Goal: Task Accomplishment & Management: Complete application form

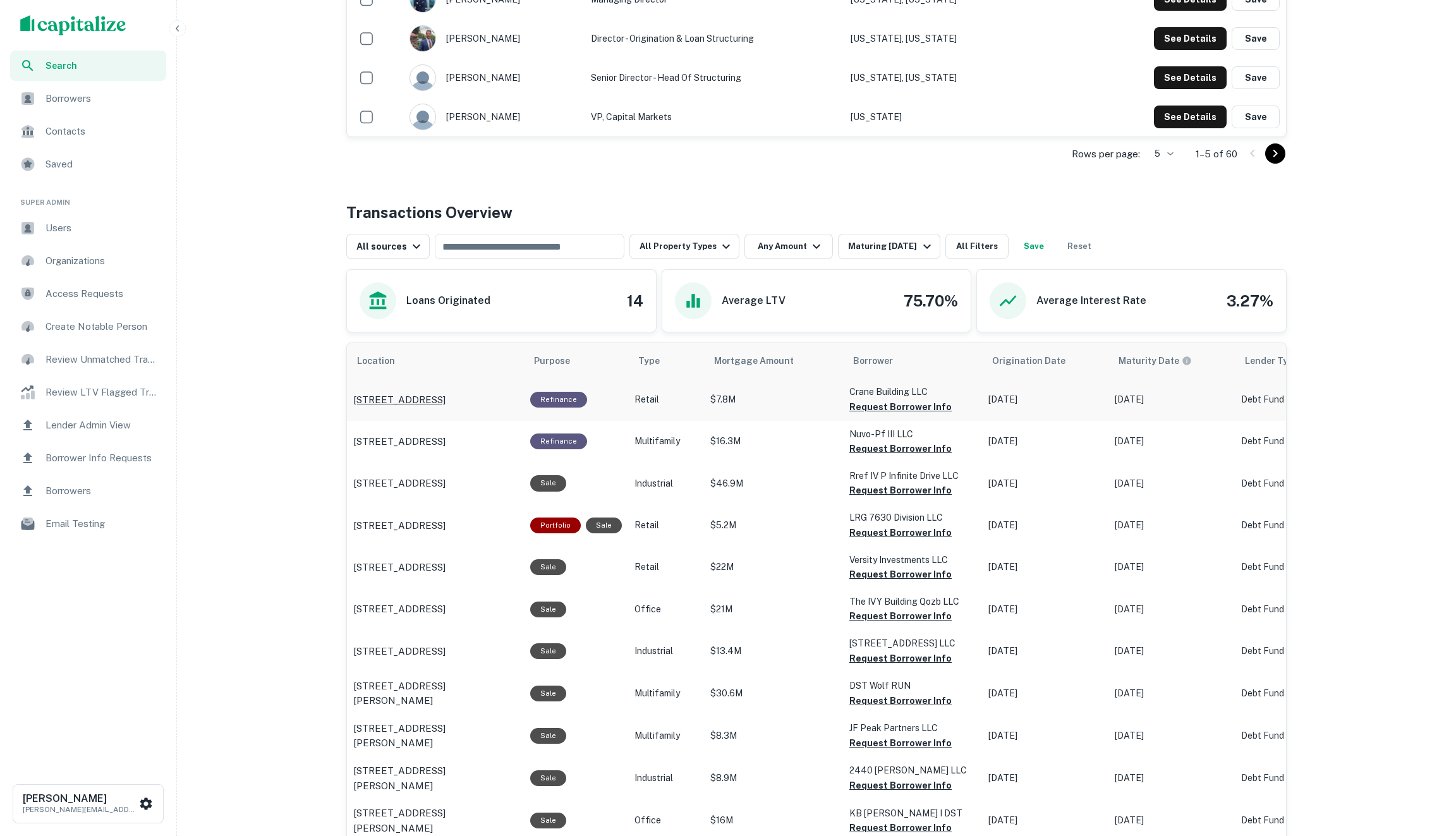
click at [388, 398] on p "[STREET_ADDRESS]" at bounding box center [399, 400] width 92 height 15
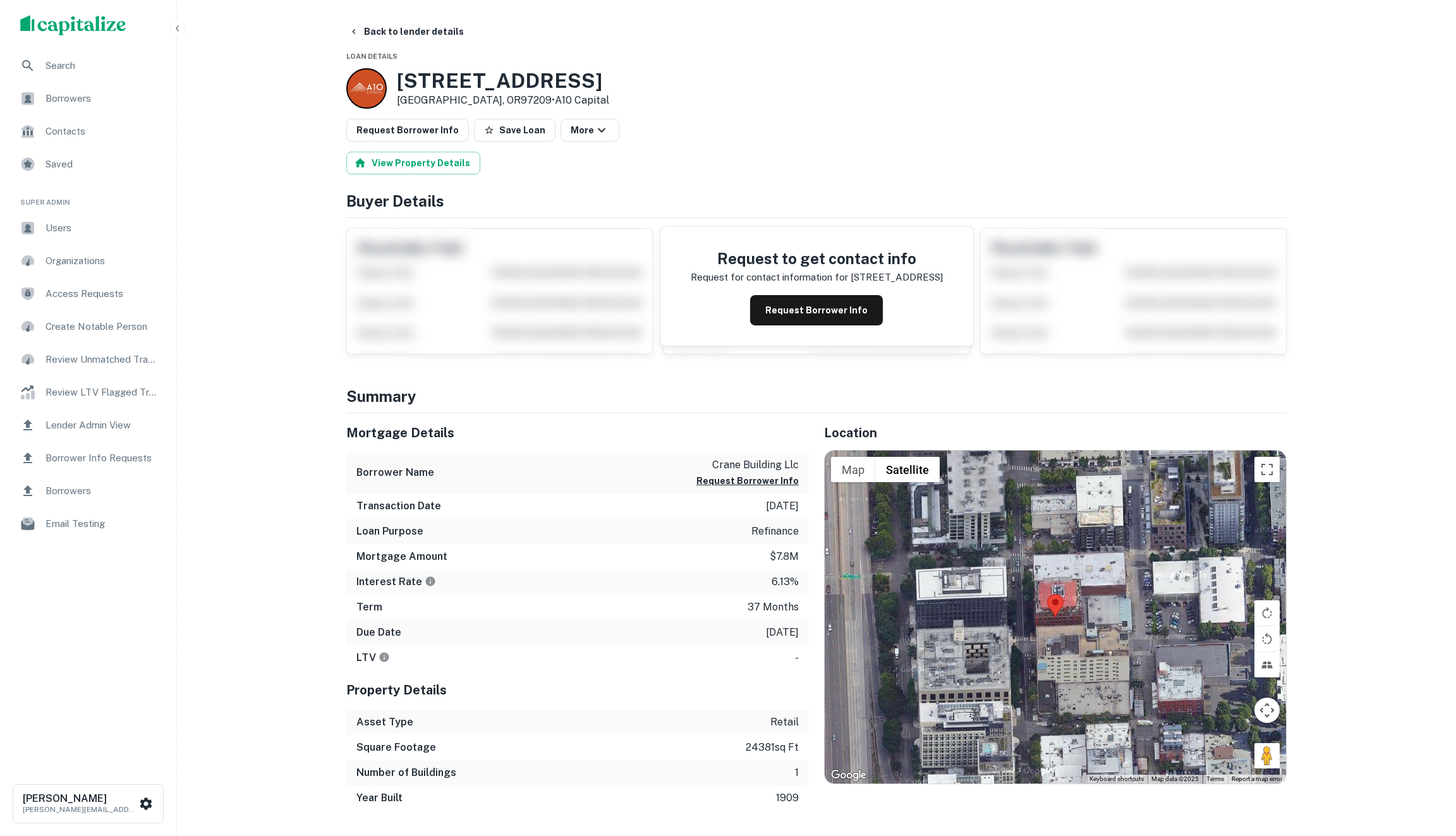
click at [99, 49] on div "scrollable content" at bounding box center [88, 25] width 176 height 50
click at [87, 69] on span "Search" at bounding box center [102, 65] width 113 height 15
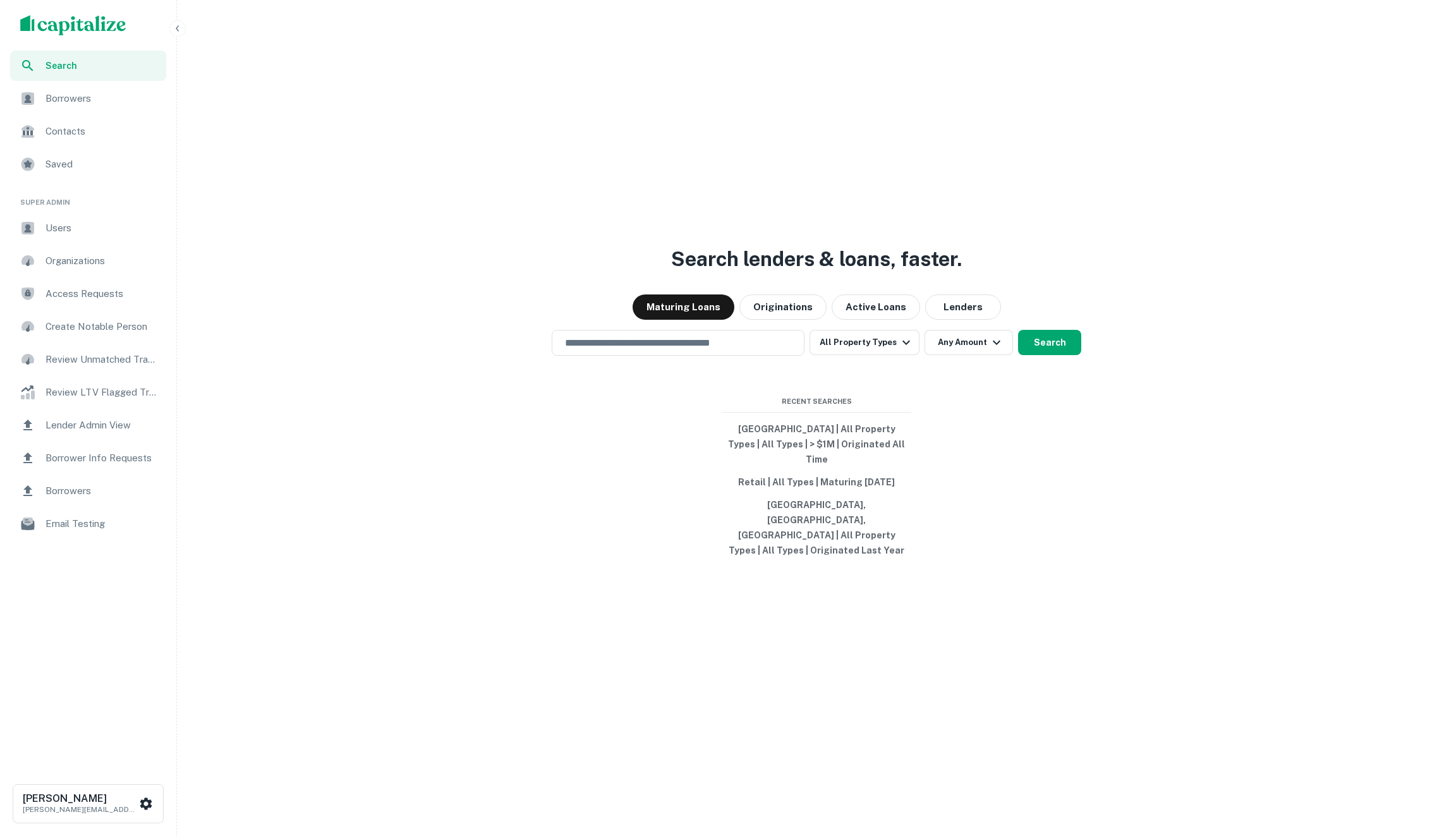
click at [698, 400] on div "Search lenders & loans, faster. Maturing Loans Originations Active Loans Lender…" at bounding box center [816, 448] width 1269 height 836
click at [698, 387] on div "Search lenders & loans, faster. Maturing Loans Originations Active Loans Lender…" at bounding box center [816, 448] width 1269 height 836
click at [671, 350] on input "text" at bounding box center [678, 343] width 242 height 14
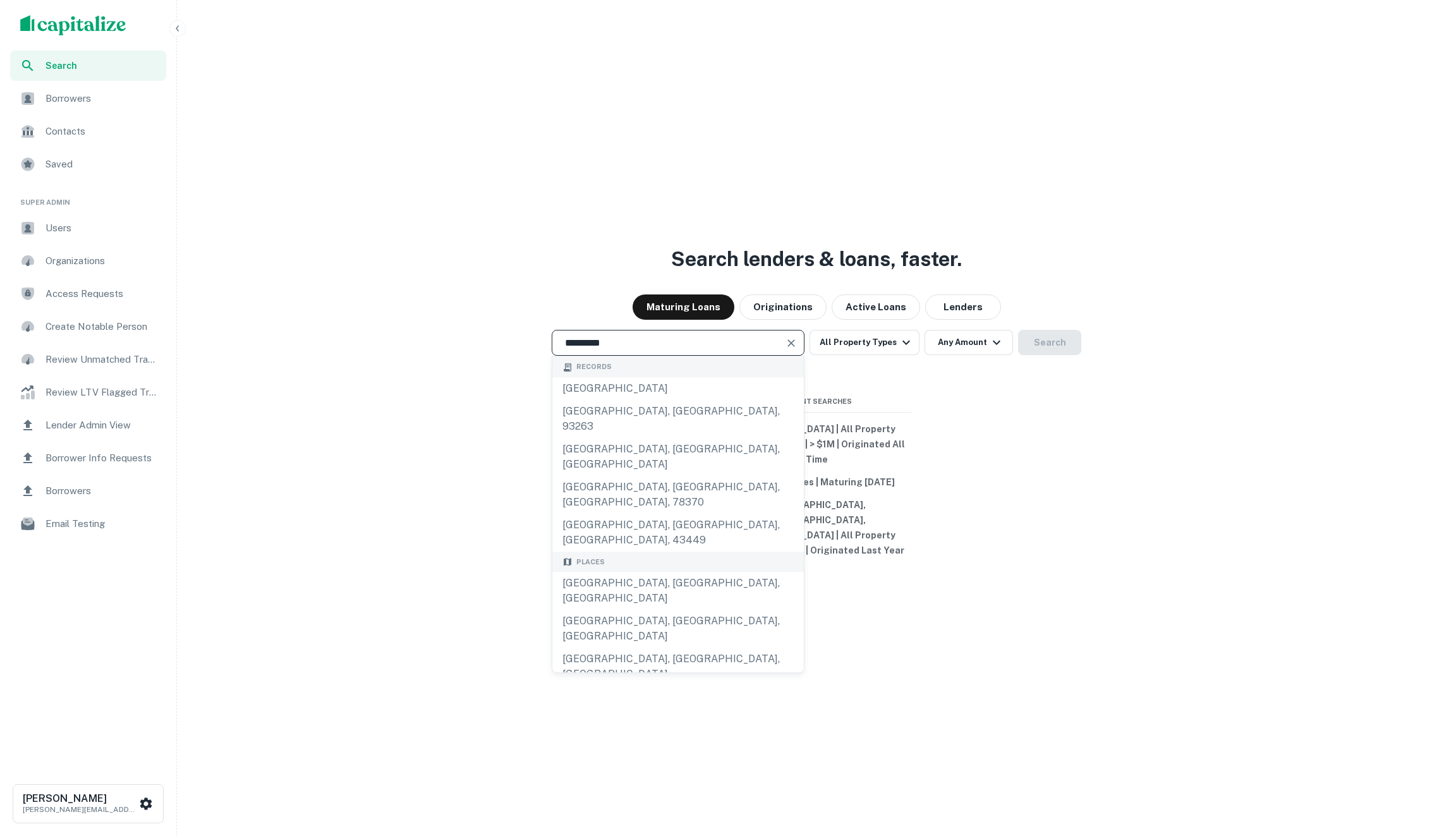
click at [628, 707] on div "San Diego County, CA, USA" at bounding box center [678, 726] width 251 height 38
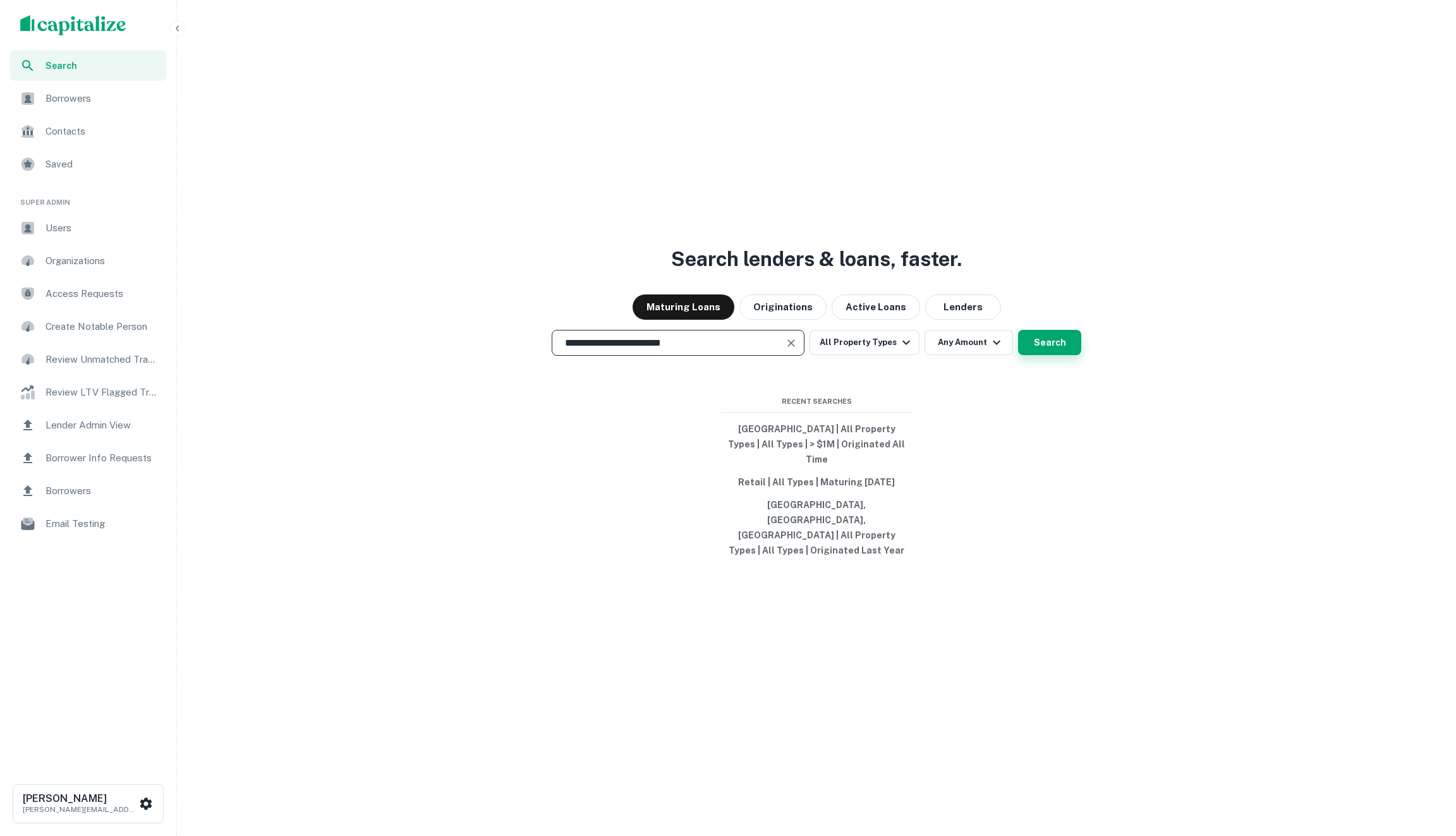
type input "**********"
click at [1069, 355] on button "Search" at bounding box center [1049, 343] width 63 height 26
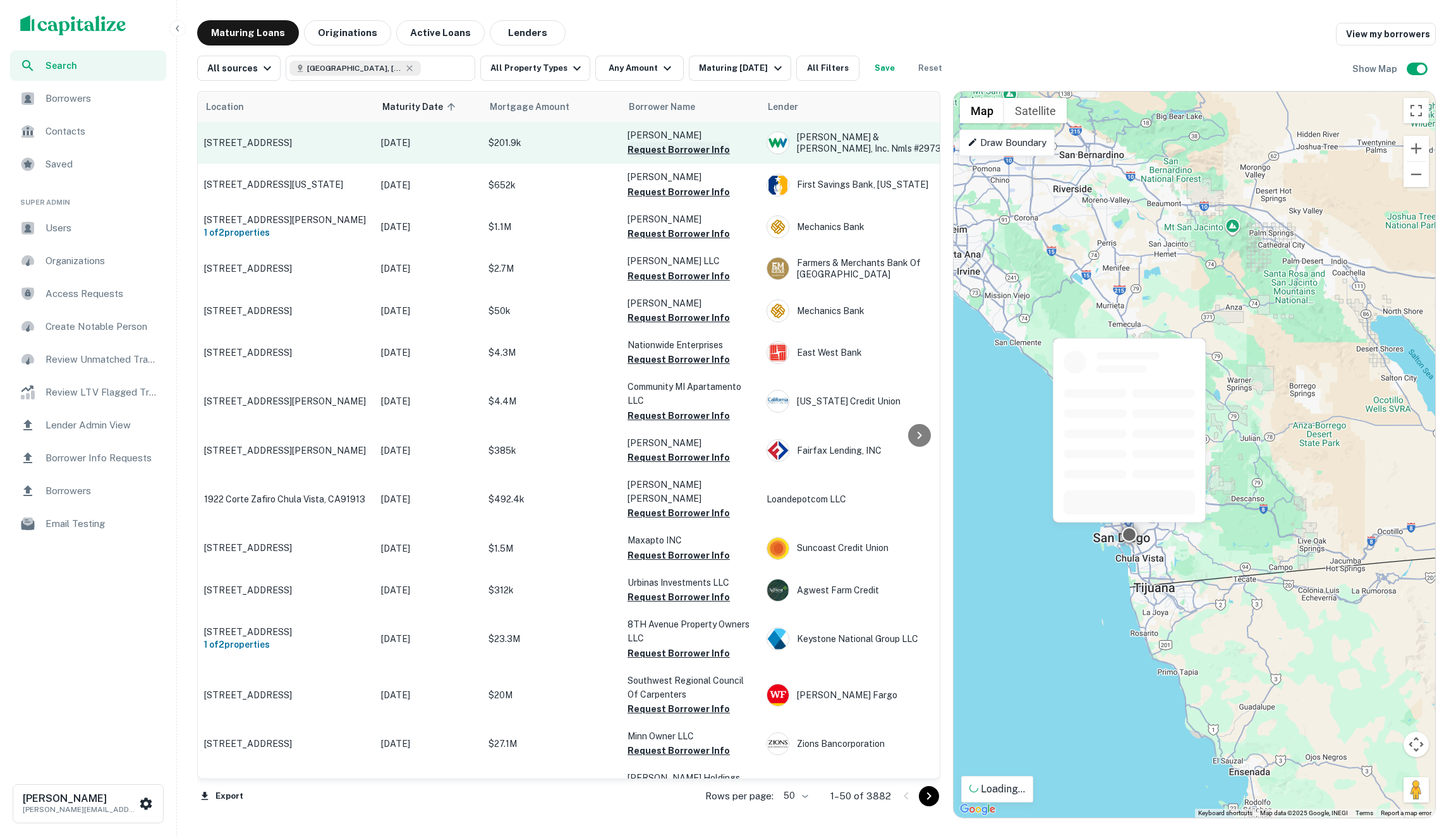
click at [690, 151] on button "Request Borrower Info" at bounding box center [679, 149] width 102 height 15
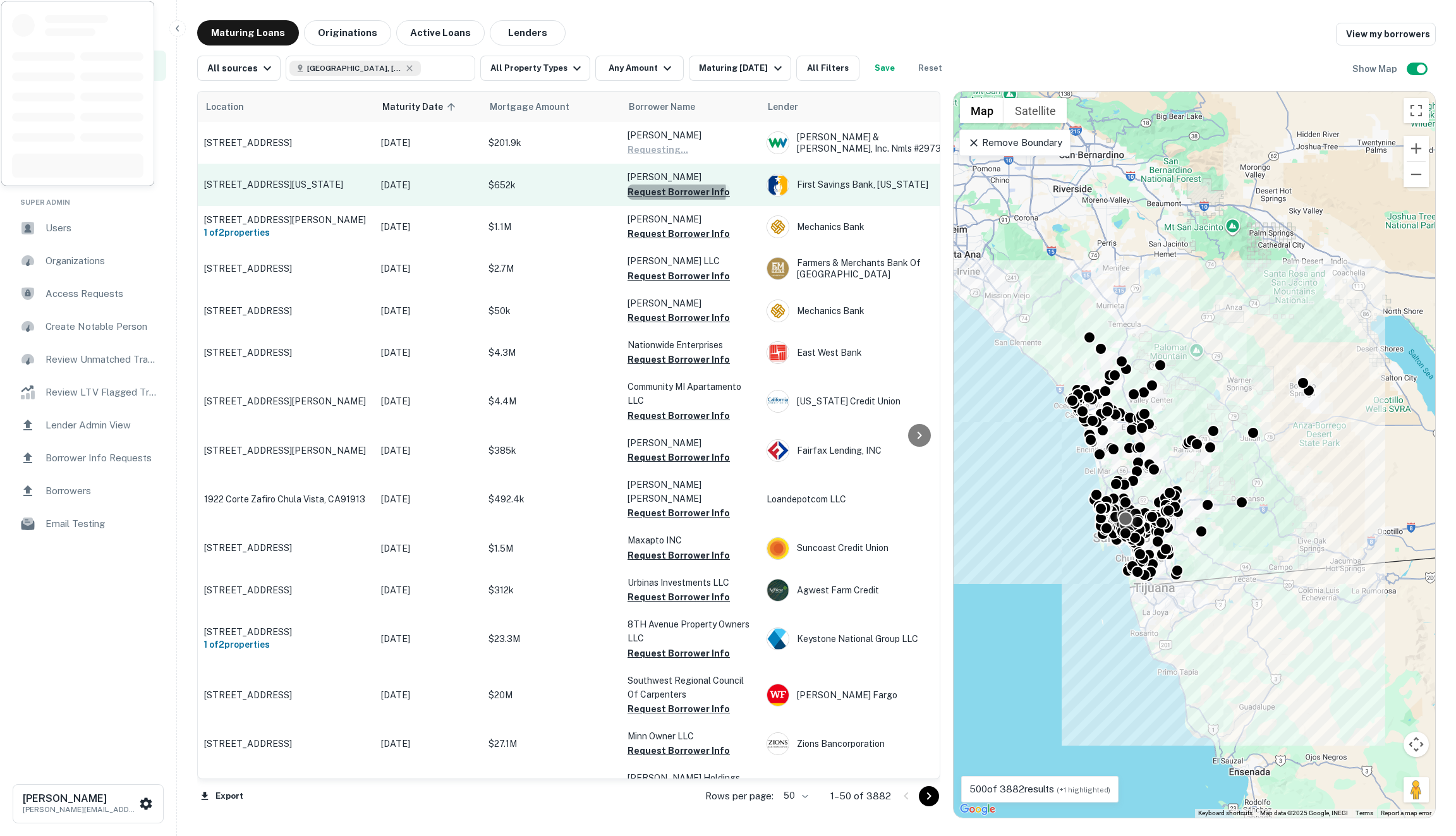
click at [676, 191] on button "Request Borrower Info" at bounding box center [679, 191] width 102 height 15
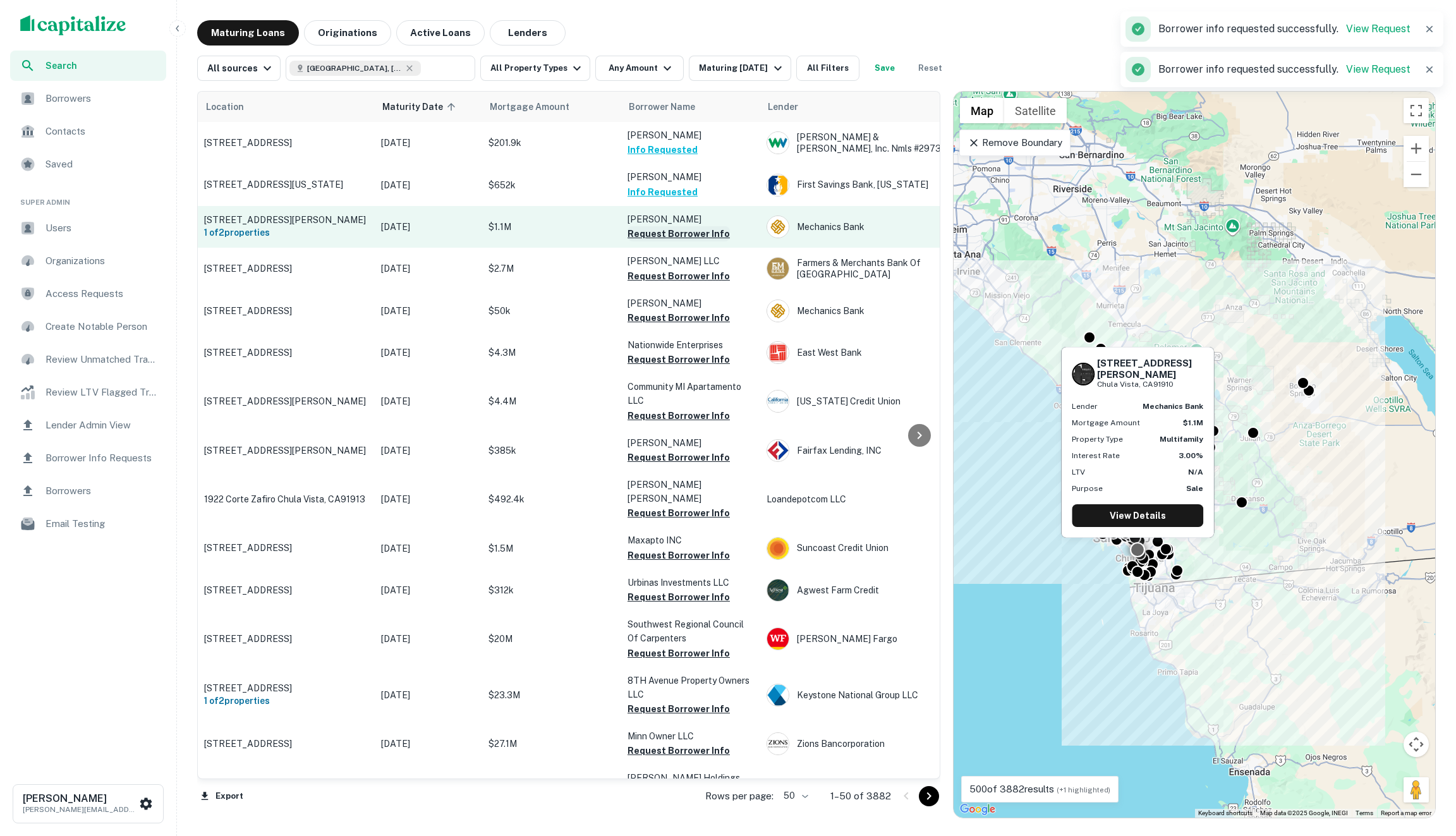
click at [676, 236] on button "Request Borrower Info" at bounding box center [679, 234] width 102 height 15
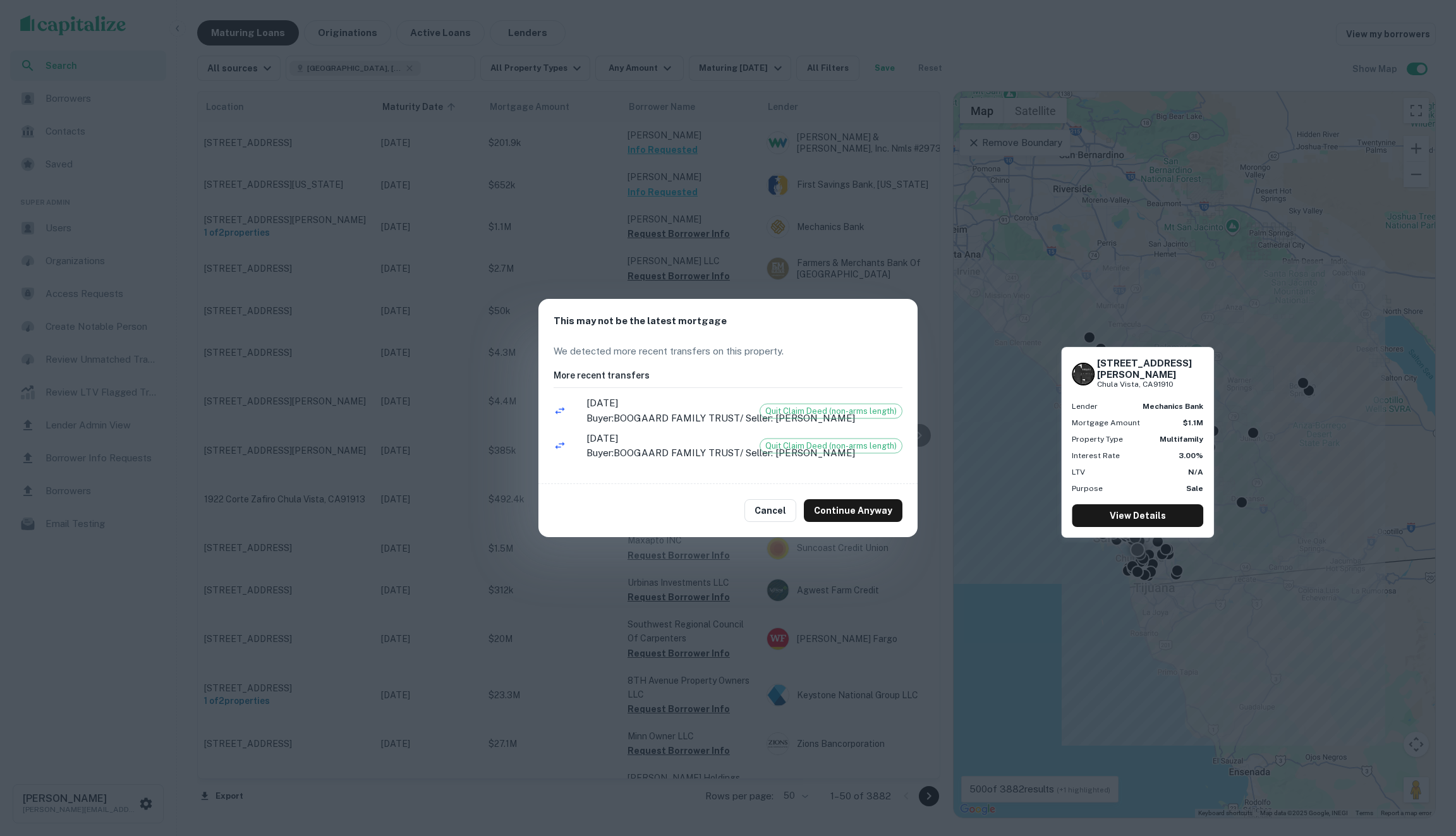
click at [643, 304] on h2 "This may not be the latest mortgage" at bounding box center [727, 321] width 379 height 45
click at [601, 256] on div "This may not be the latest mortgage We detected more recent transfers on this p…" at bounding box center [728, 418] width 1456 height 836
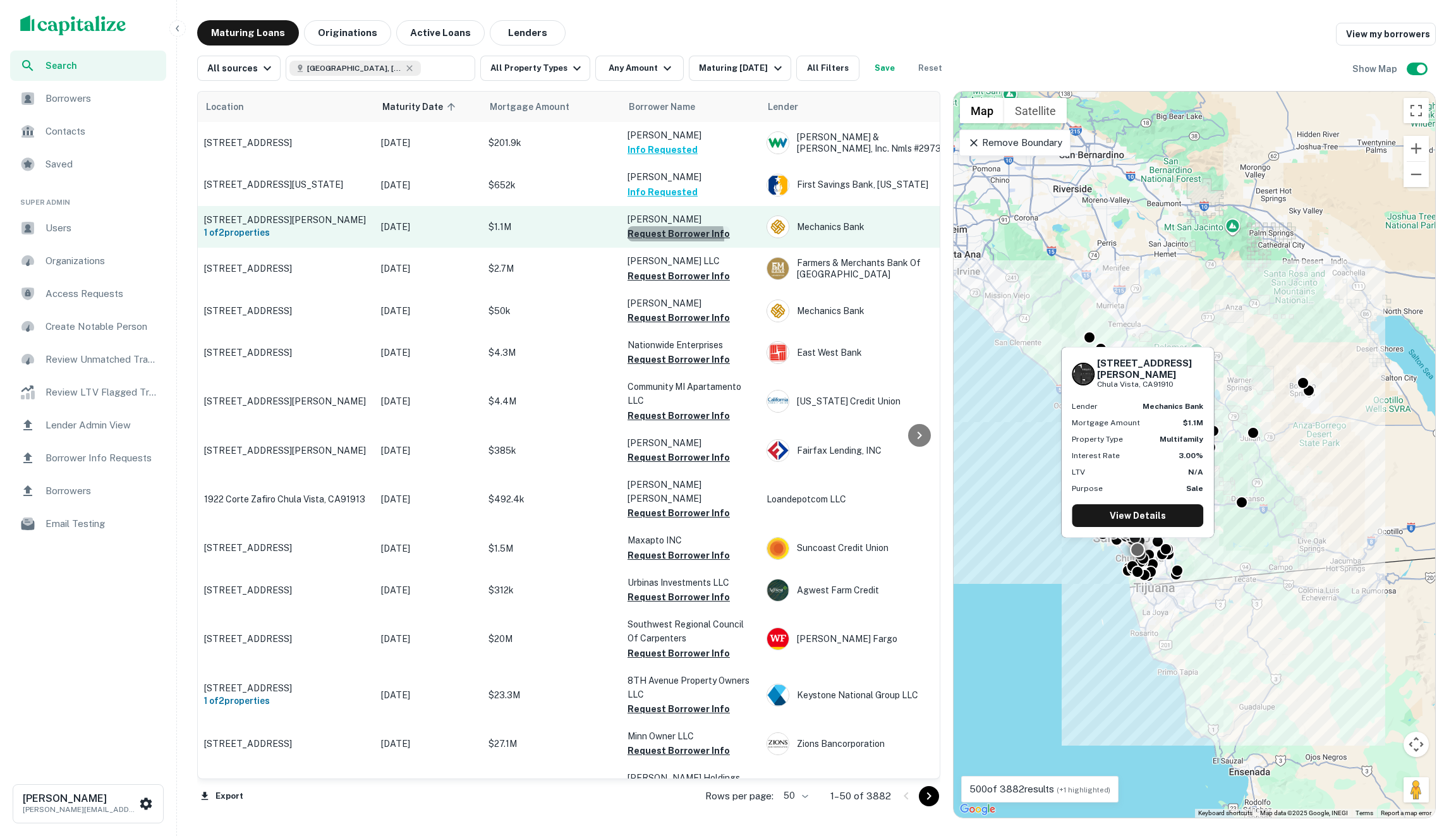
click at [663, 242] on button "Request Borrower Info" at bounding box center [679, 234] width 102 height 15
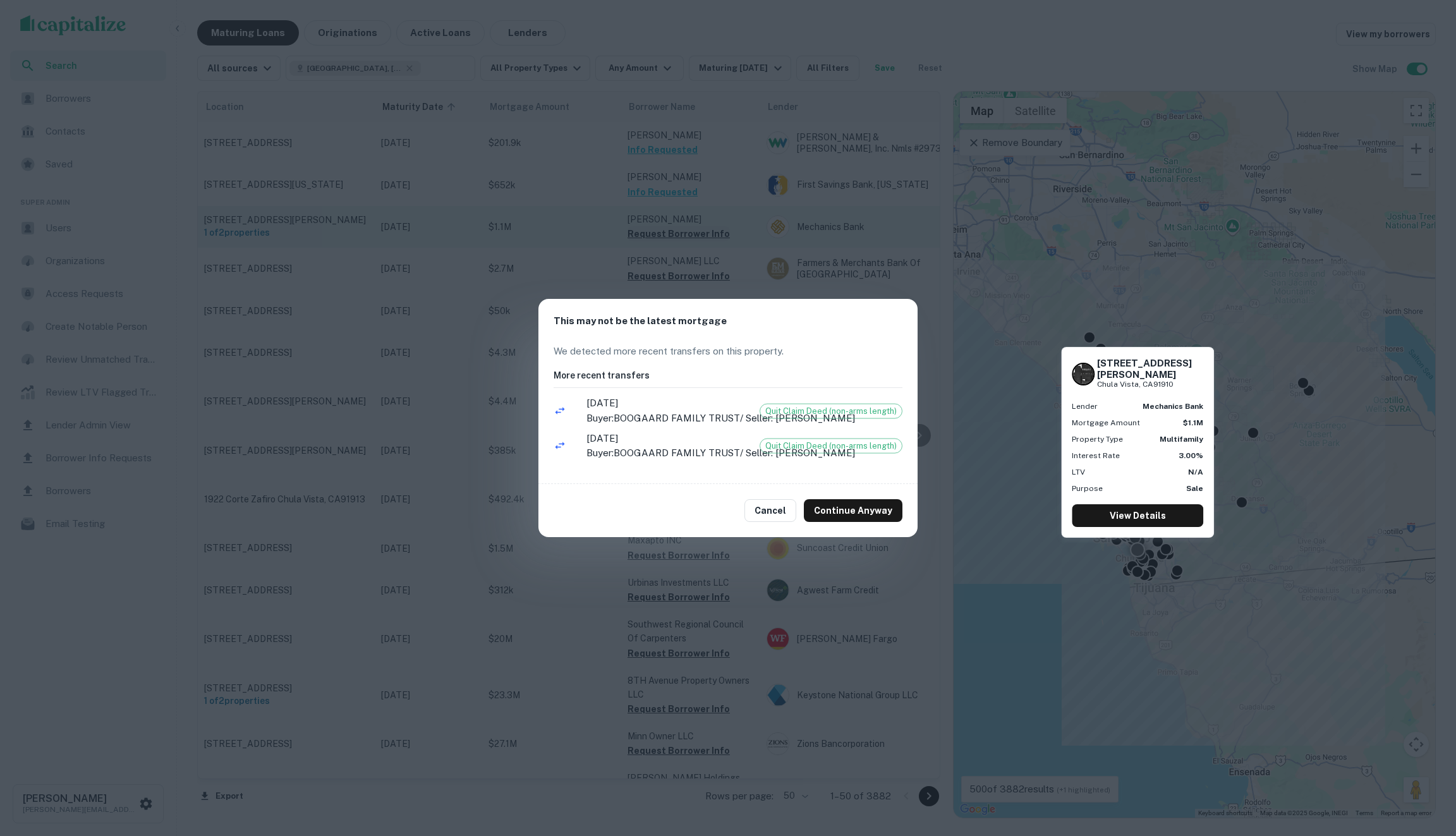
click at [663, 242] on div "This may not be the latest mortgage We detected more recent transfers on this p…" at bounding box center [728, 418] width 1456 height 836
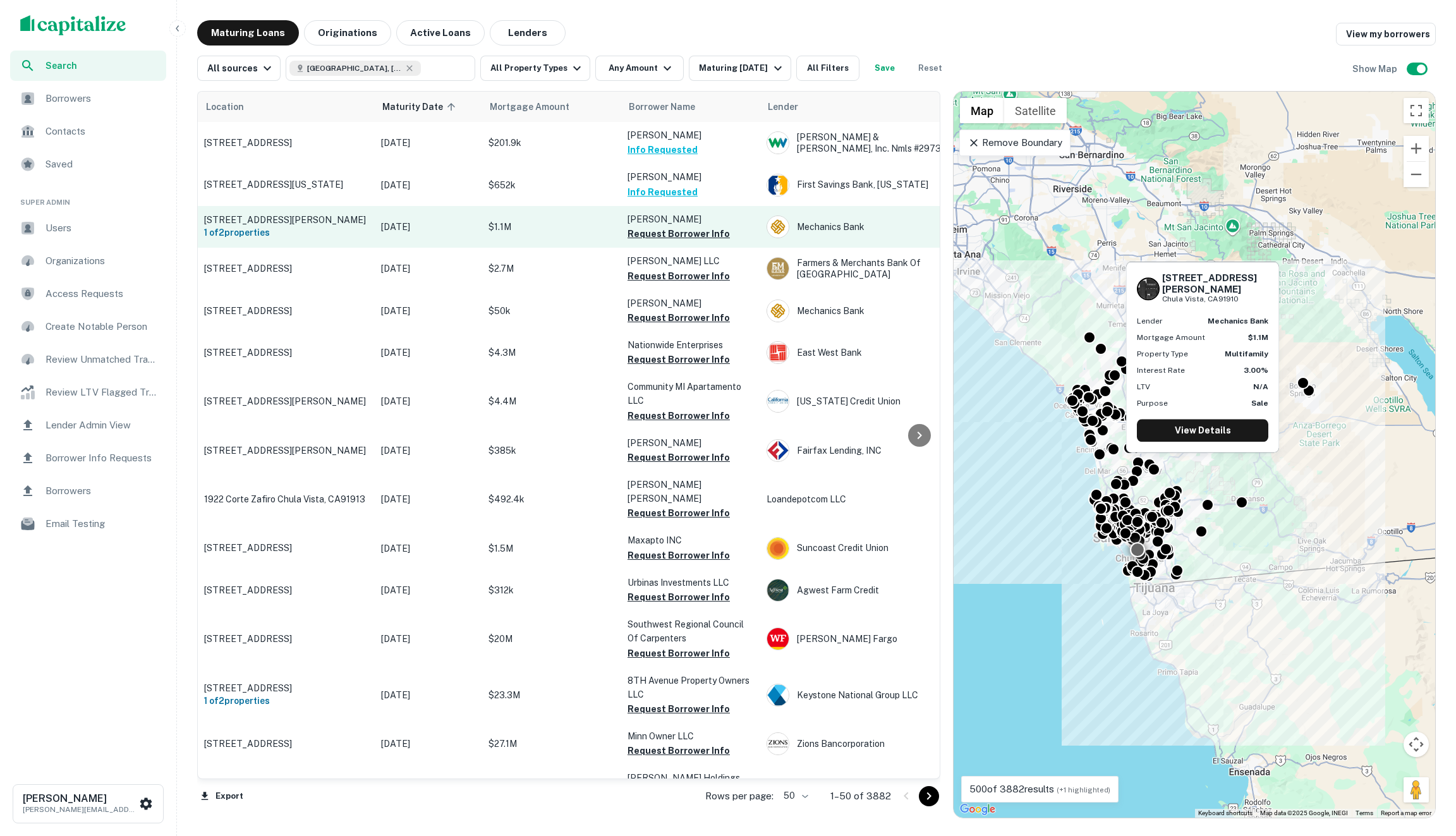
click at [293, 215] on p "556 Casselman St Chula Vista, CA91910" at bounding box center [286, 220] width 164 height 11
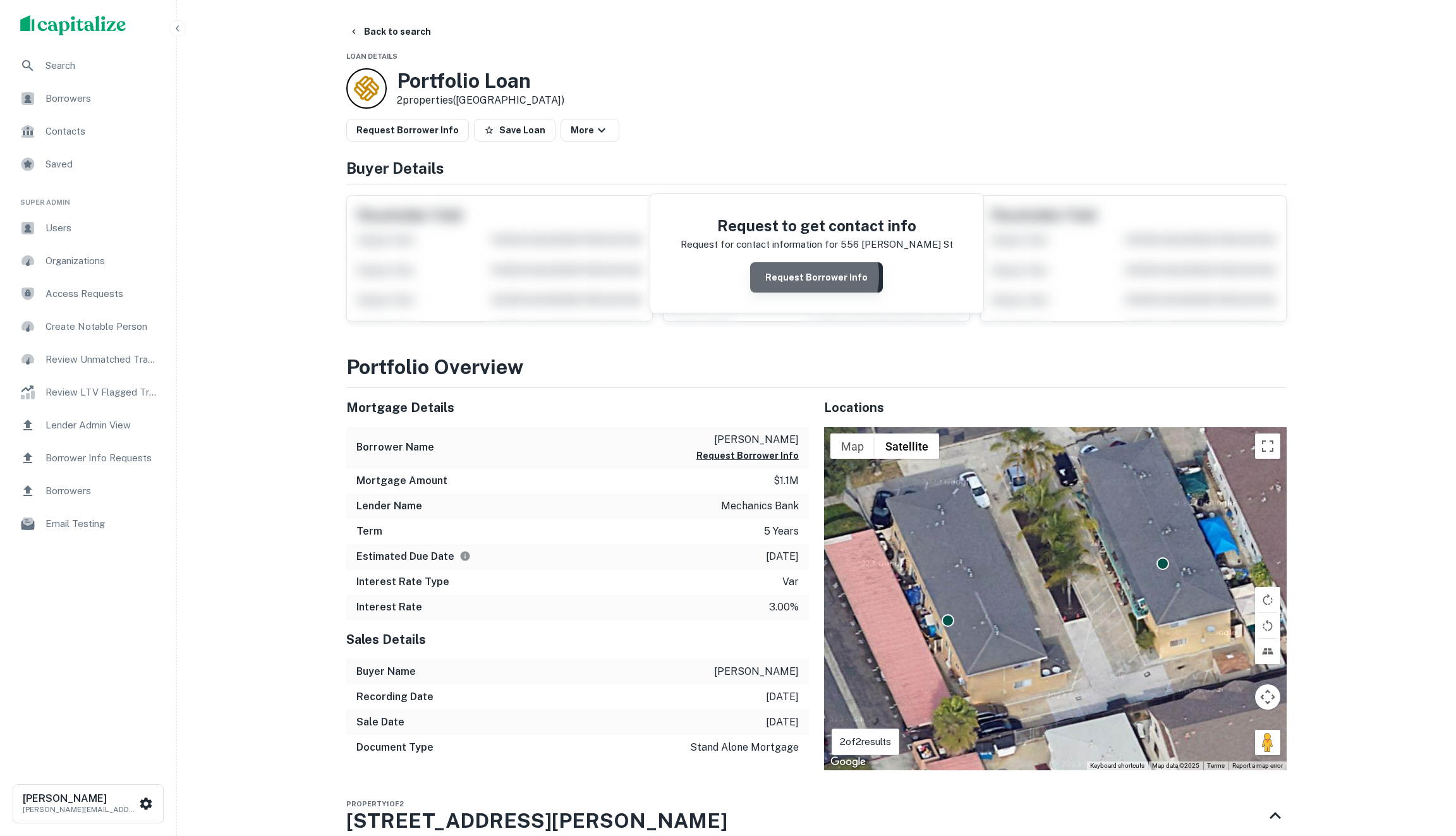
click at [796, 275] on button "Request Borrower Info" at bounding box center [817, 278] width 132 height 30
